Goal: Navigation & Orientation: Find specific page/section

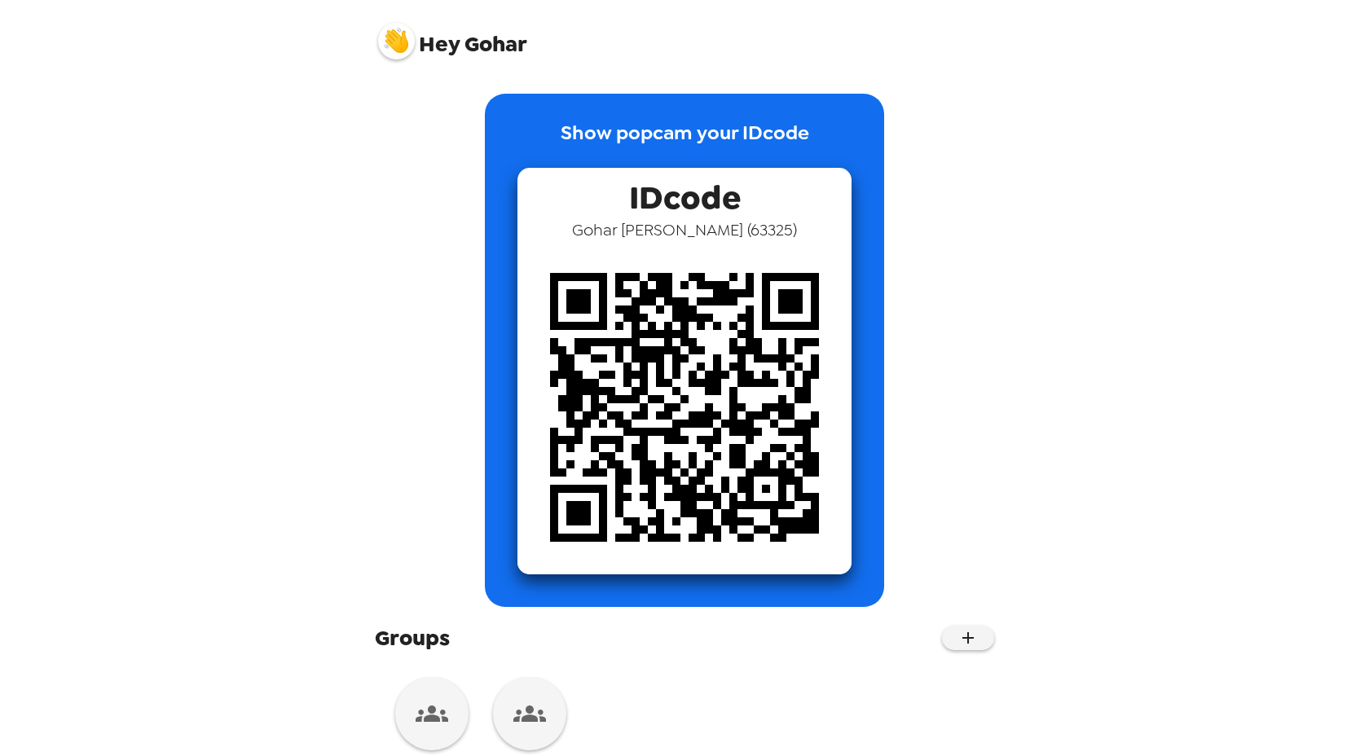
scroll to position [44, 0]
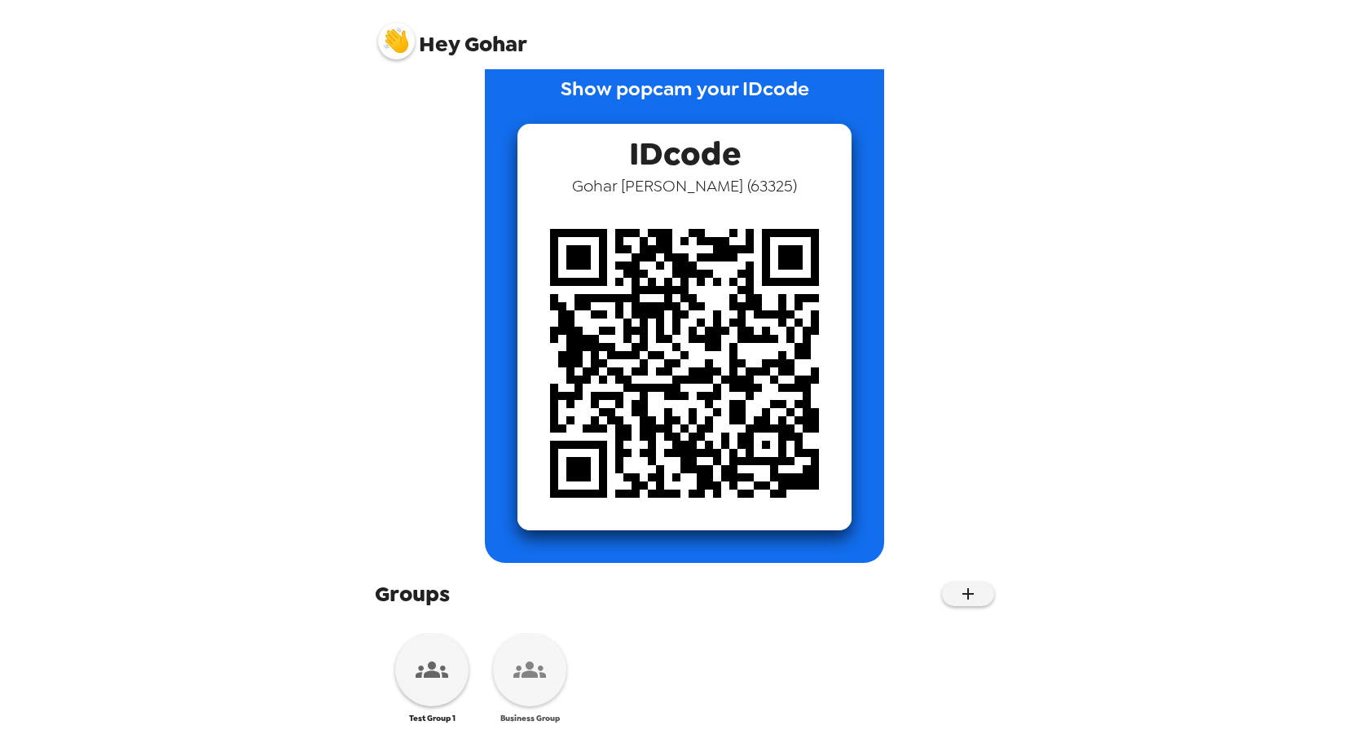
click at [535, 668] on icon at bounding box center [530, 670] width 33 height 33
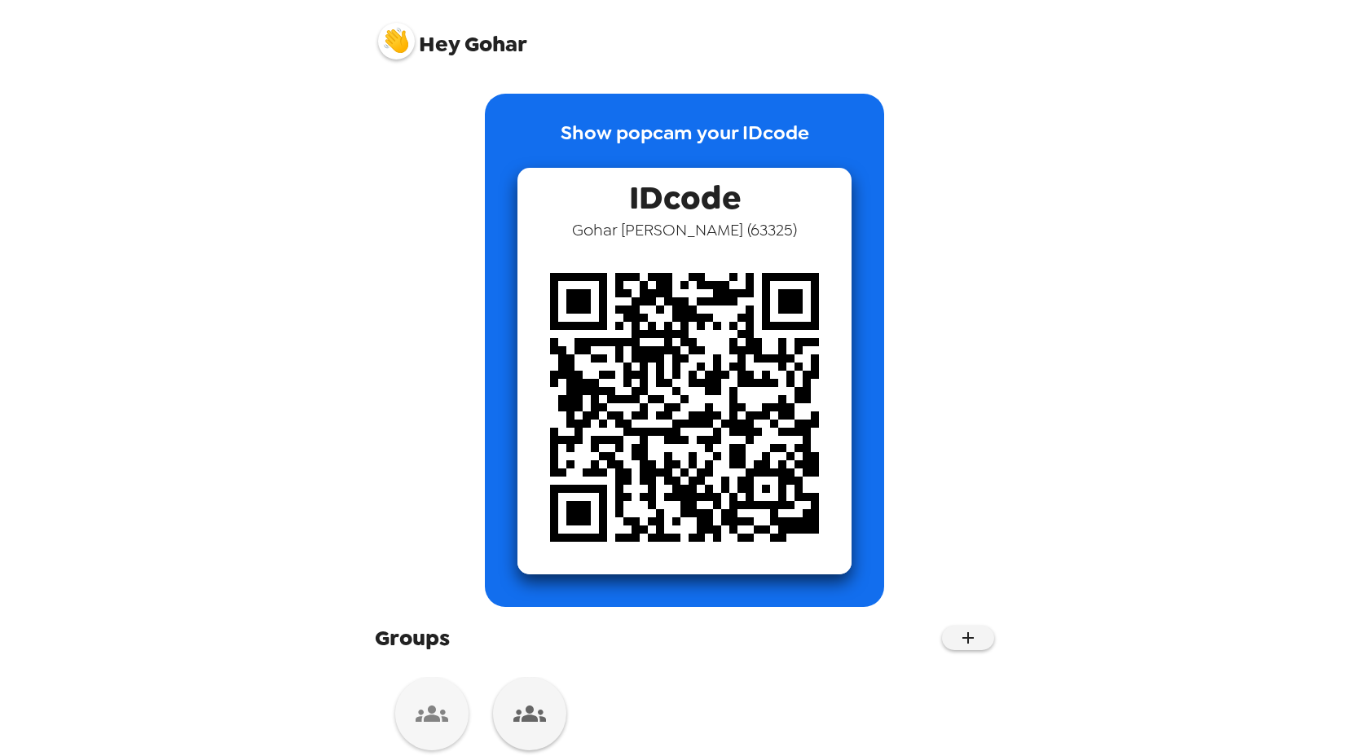
click at [433, 728] on icon at bounding box center [432, 714] width 33 height 33
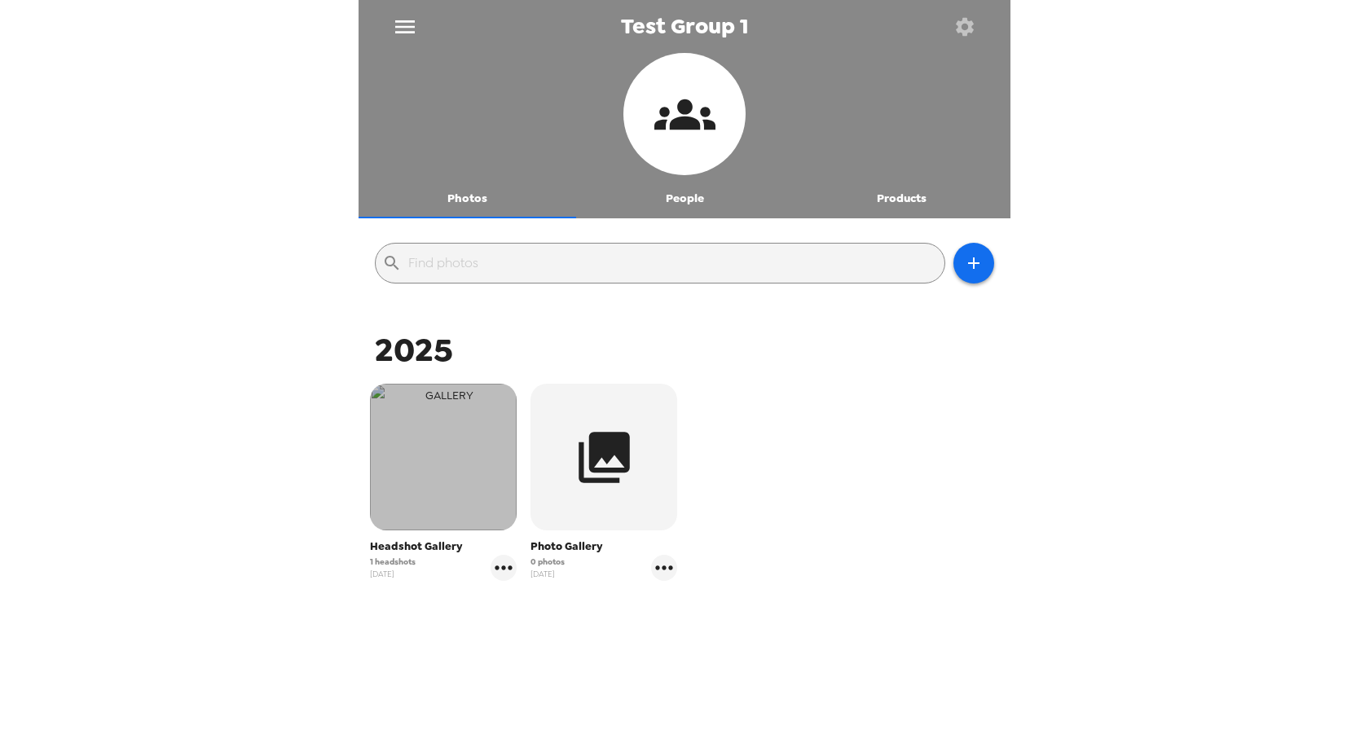
click at [448, 470] on img "button" at bounding box center [443, 457] width 147 height 147
